Goal: Information Seeking & Learning: Learn about a topic

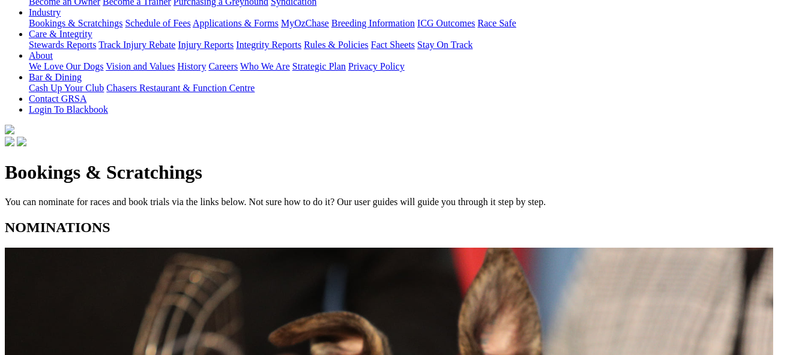
scroll to position [300, 0]
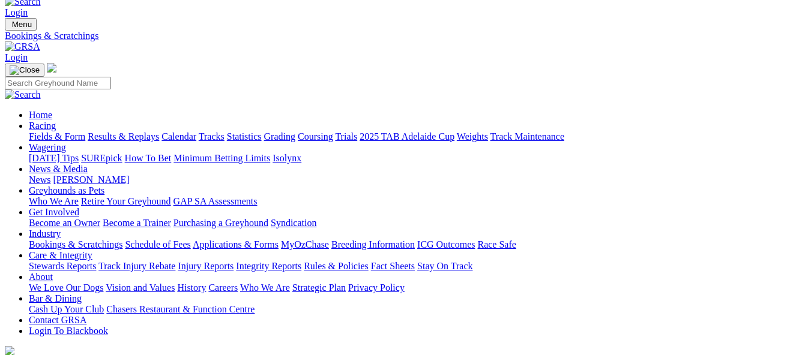
scroll to position [0, 0]
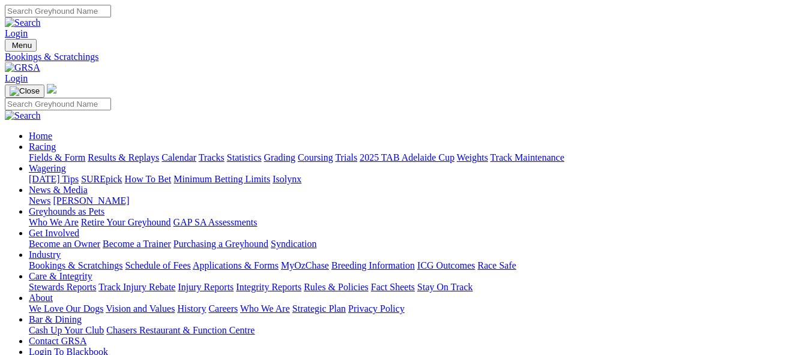
click at [196, 152] on link "Calendar" at bounding box center [178, 157] width 35 height 10
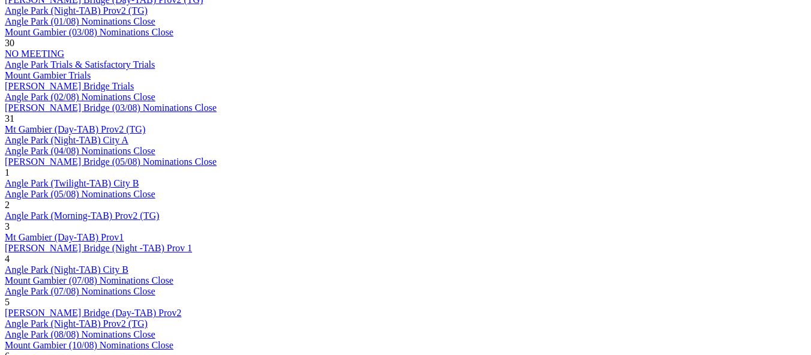
scroll to position [840, 0]
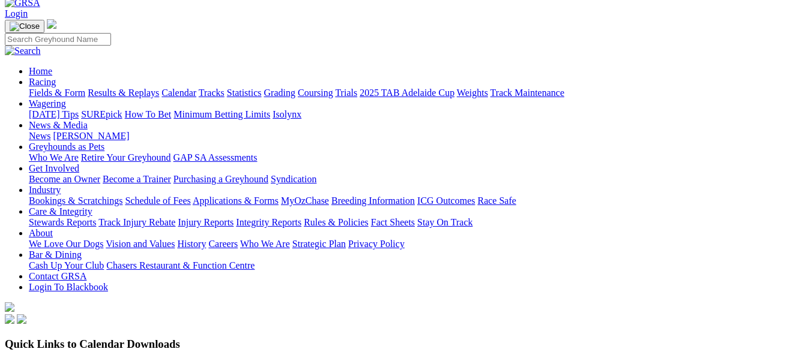
scroll to position [60, 0]
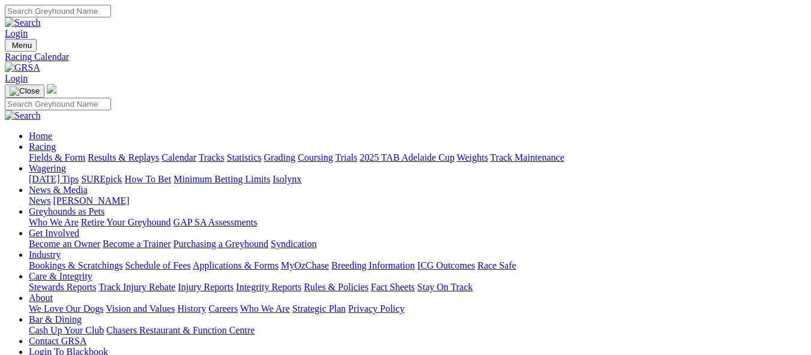
scroll to position [29, 0]
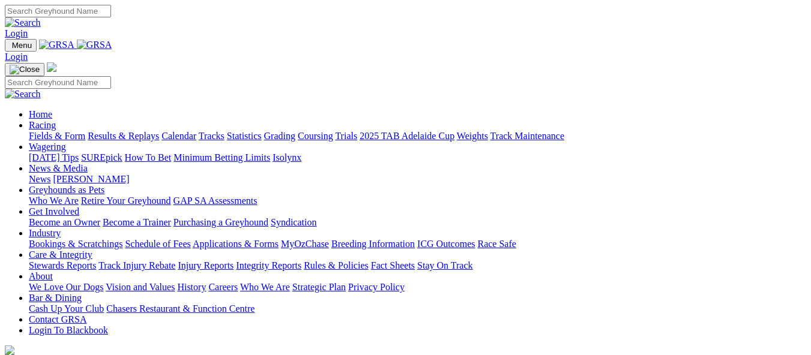
click at [61, 228] on link "Industry" at bounding box center [45, 233] width 32 height 10
click at [107, 239] on link "Bookings & Scratchings" at bounding box center [76, 244] width 94 height 10
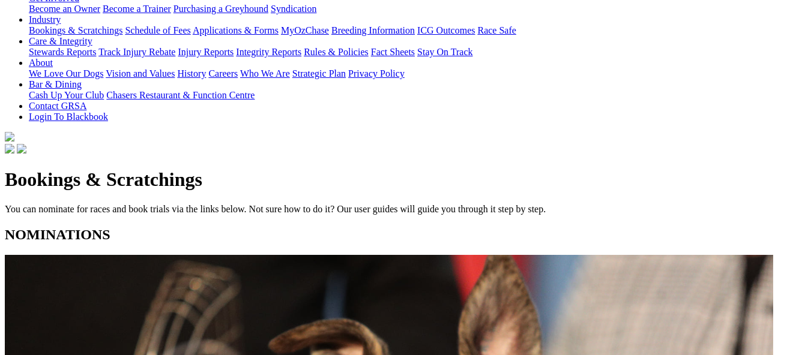
scroll to position [240, 0]
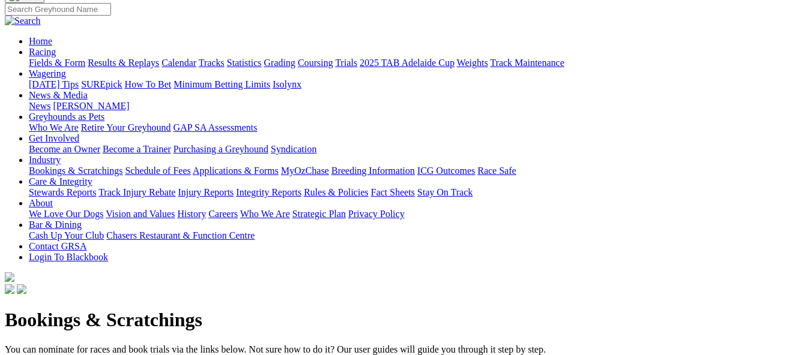
scroll to position [60, 0]
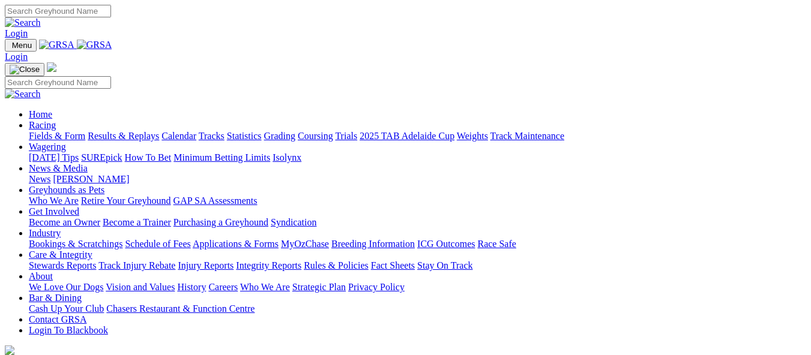
click at [196, 131] on link "Calendar" at bounding box center [178, 136] width 35 height 10
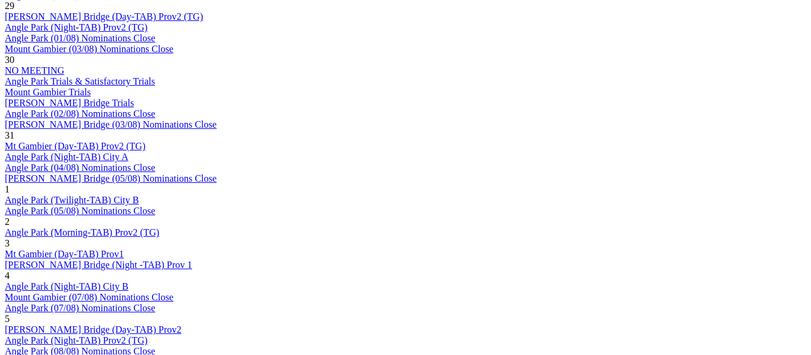
scroll to position [780, 0]
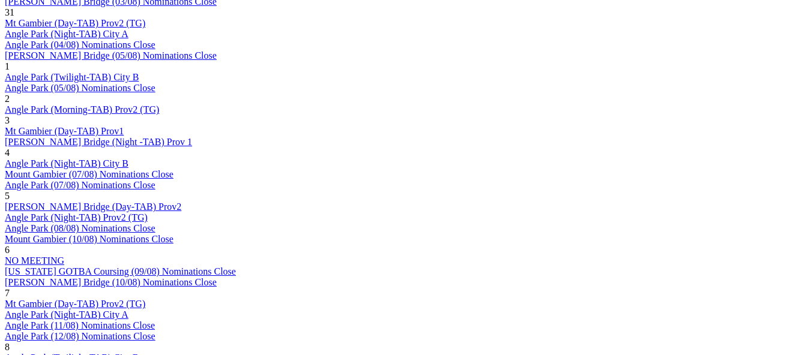
scroll to position [960, 0]
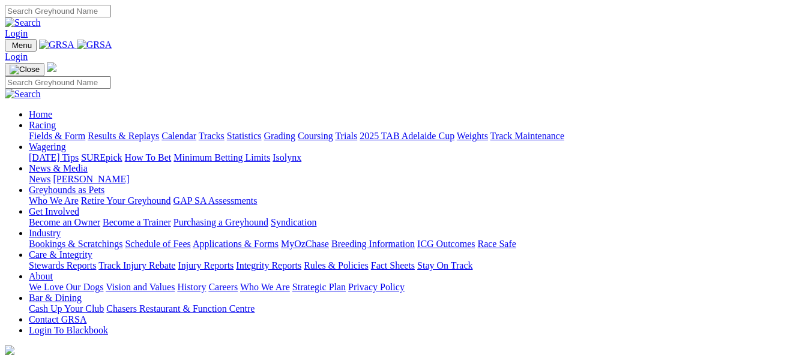
click at [129, 174] on link "[PERSON_NAME]" at bounding box center [91, 179] width 76 height 10
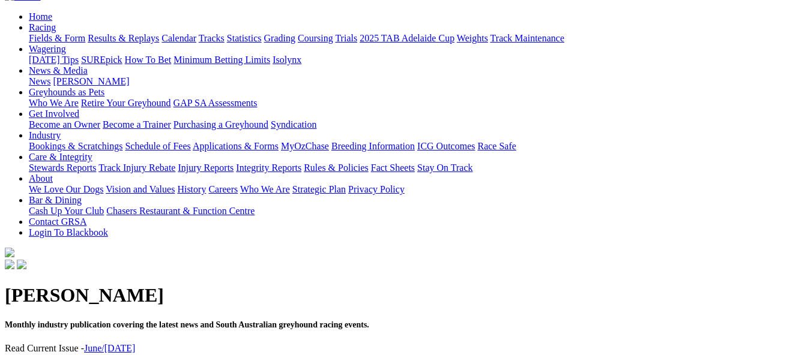
scroll to position [120, 0]
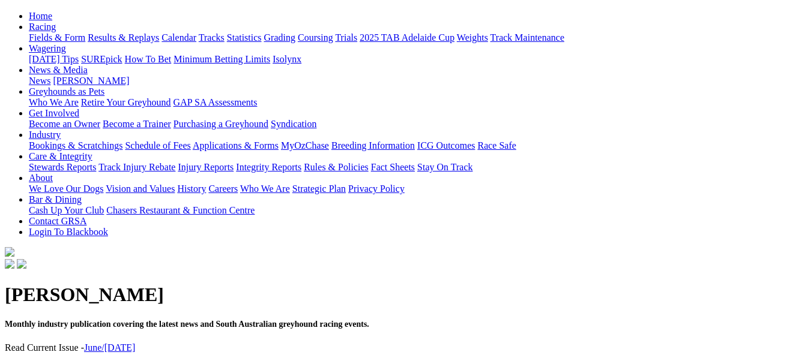
click at [134, 343] on link "June/[DATE]" at bounding box center [109, 348] width 51 height 10
